Goal: Transaction & Acquisition: Purchase product/service

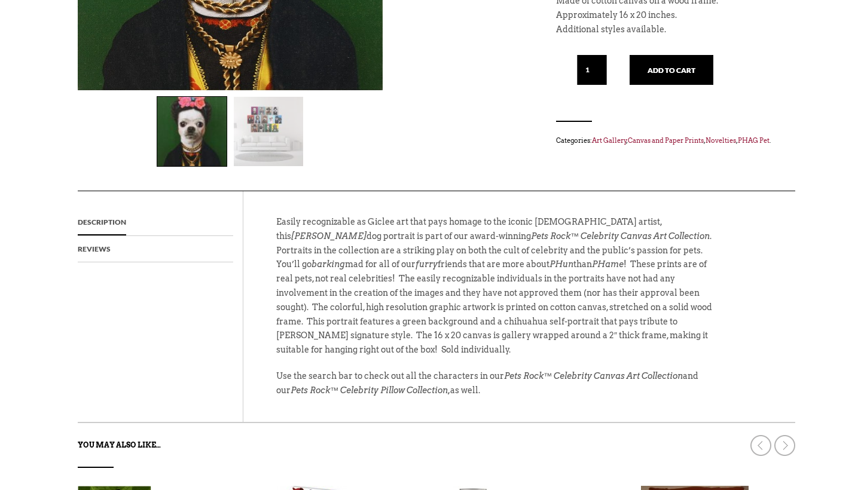
scroll to position [338, 0]
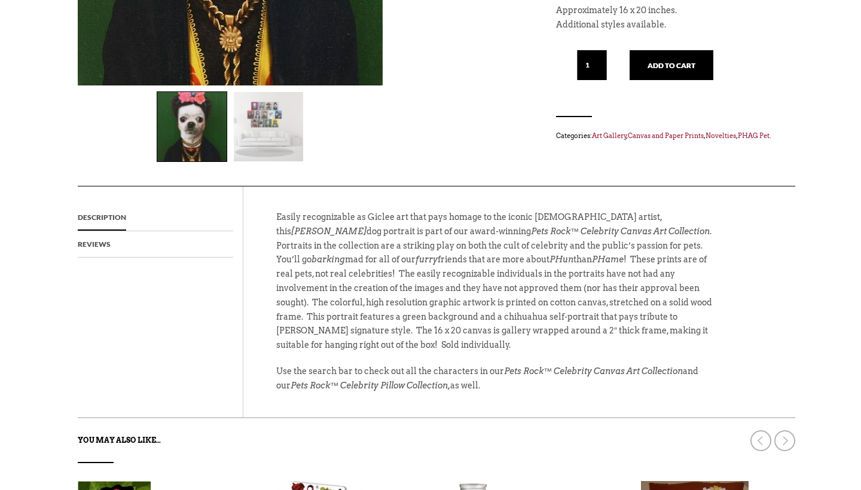
click at [247, 115] on img at bounding box center [268, 126] width 69 height 69
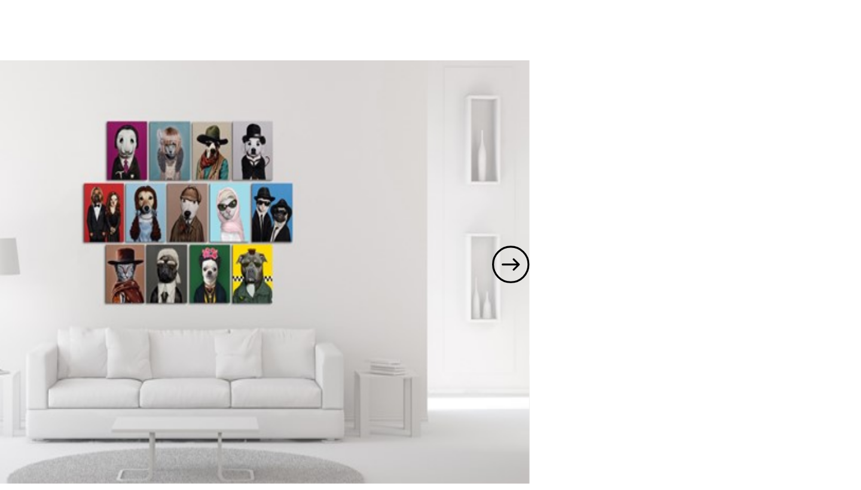
scroll to position [54, 0]
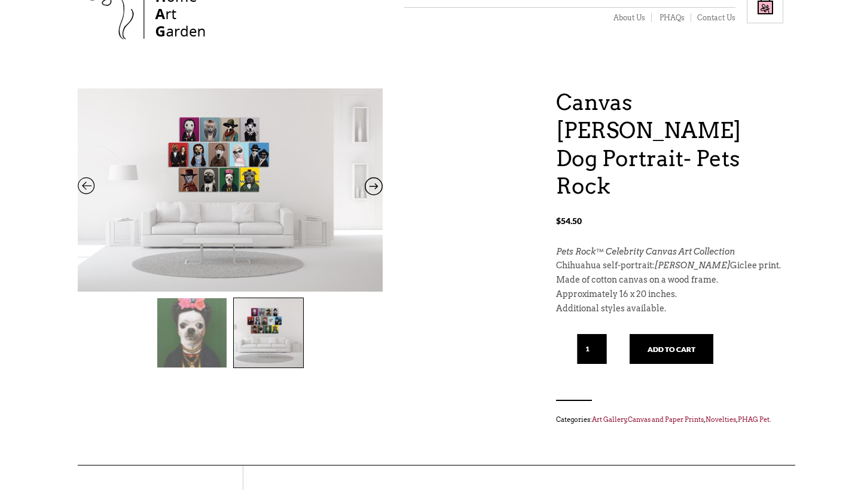
click at [194, 326] on img at bounding box center [191, 332] width 69 height 69
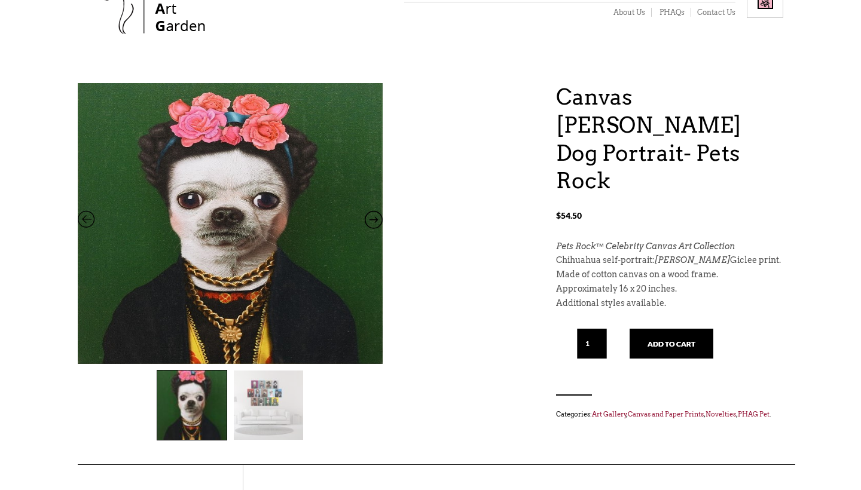
scroll to position [48, 0]
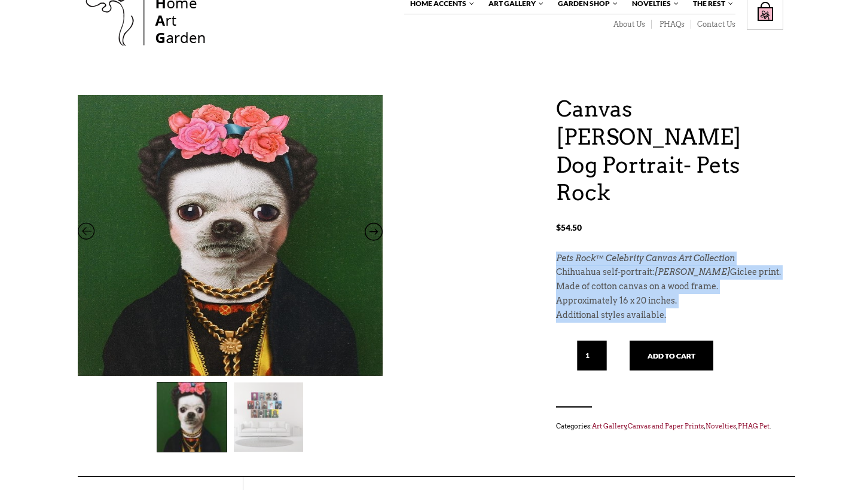
drag, startPoint x: 670, startPoint y: 283, endPoint x: 554, endPoint y: 226, distance: 128.9
click at [554, 226] on div "Canvas Frida Kahlo Dog Portrait- Pets Rock $ 54.50 Canvas Frida Kahlo Dog Portr…" at bounding box center [431, 285] width 706 height 381
copy div "Pets Rock™ Celebrity Canvas Art Collection Chihuahua self-portrait: Frida Kahlo…"
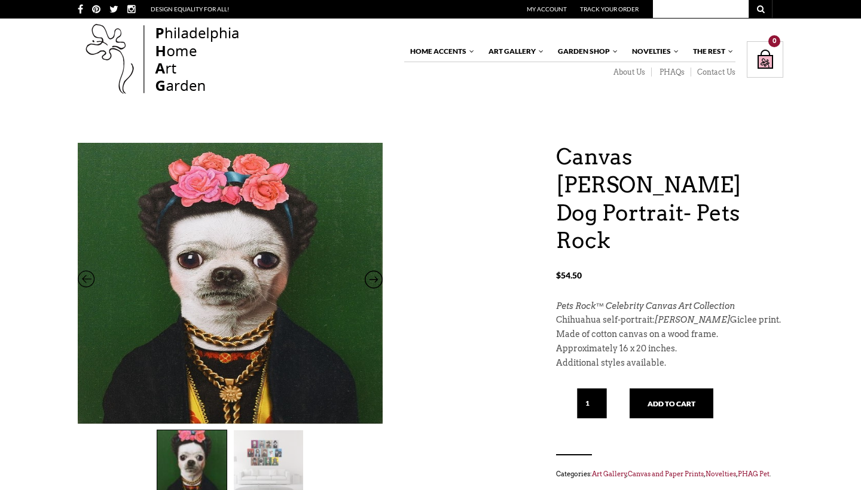
click at [598, 389] on input "1" at bounding box center [592, 404] width 30 height 30
click at [567, 270] on bdi "$ 54.50" at bounding box center [569, 275] width 26 height 10
click at [377, 279] on icon at bounding box center [374, 282] width 18 height 16
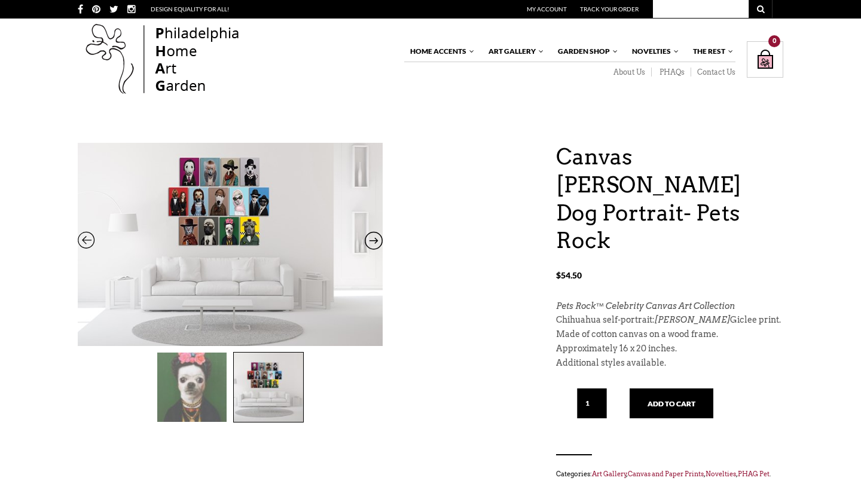
click at [375, 246] on icon at bounding box center [374, 244] width 18 height 16
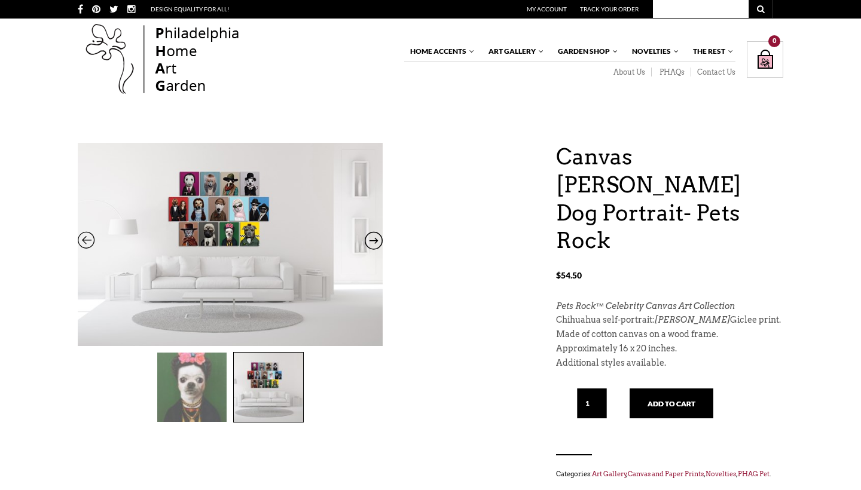
click at [206, 48] on img at bounding box center [163, 60] width 170 height 77
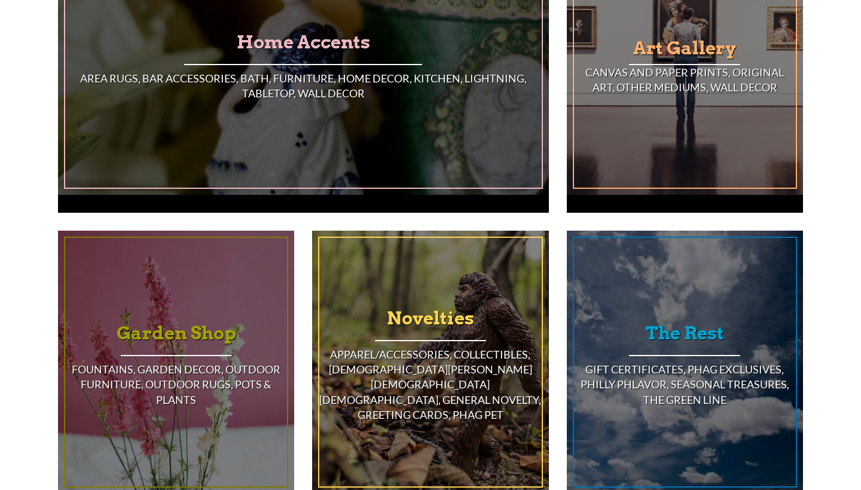
scroll to position [841, 0]
